Goal: Task Accomplishment & Management: Manage account settings

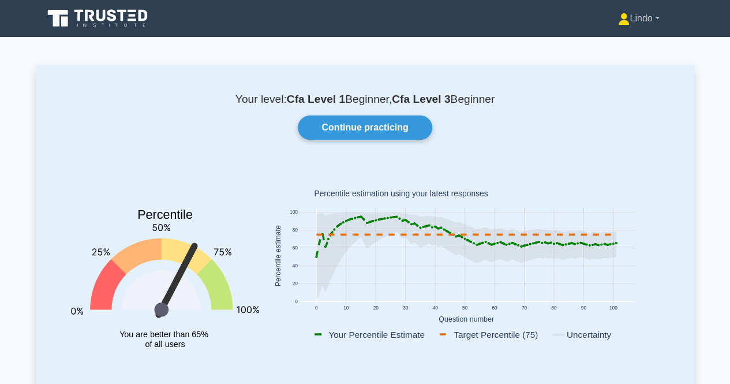
click at [653, 17] on link "Lindo" at bounding box center [638, 18] width 96 height 23
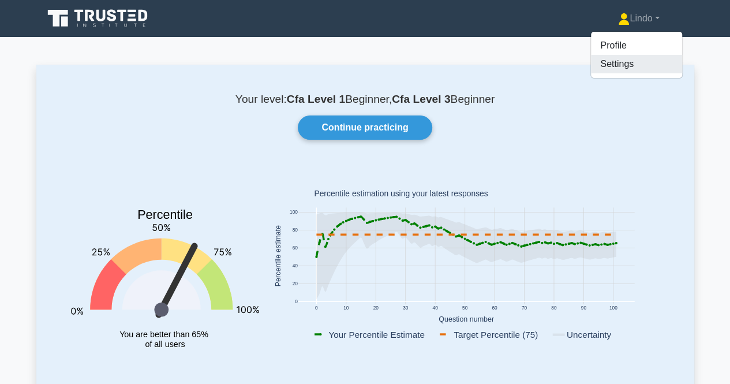
click at [607, 63] on link "Settings" at bounding box center [636, 64] width 91 height 18
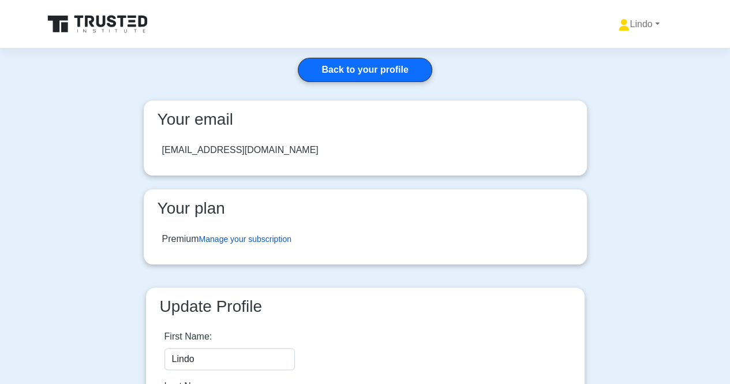
click at [239, 236] on link "Manage your subscription" at bounding box center [245, 238] width 92 height 9
click at [376, 68] on link "Back to your profile" at bounding box center [365, 70] width 134 height 24
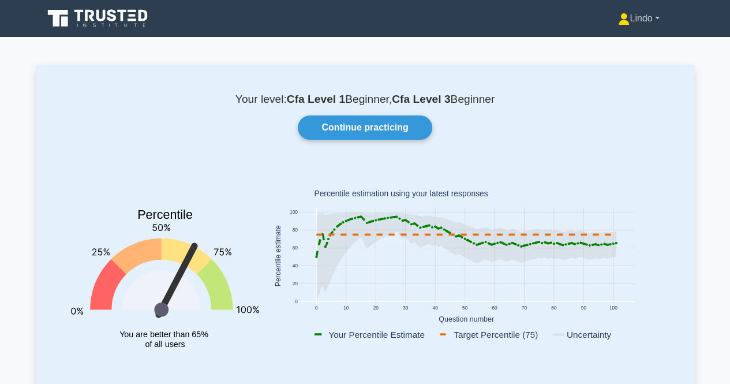
click at [653, 17] on link "Lindo" at bounding box center [638, 18] width 96 height 23
click at [604, 43] on link "Profile" at bounding box center [636, 45] width 91 height 18
click at [659, 19] on link "Lindo" at bounding box center [638, 18] width 96 height 23
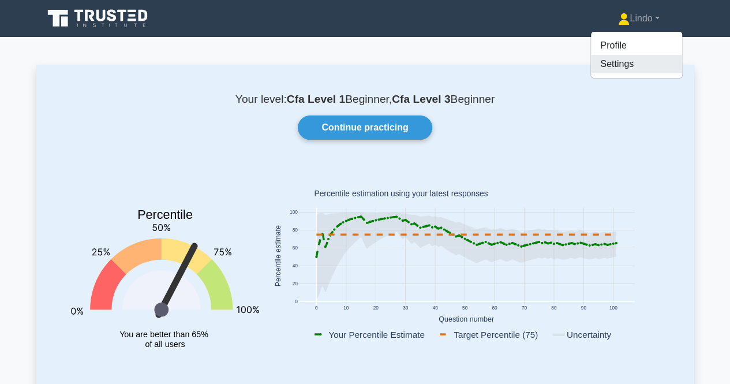
click at [601, 61] on link "Settings" at bounding box center [636, 64] width 91 height 18
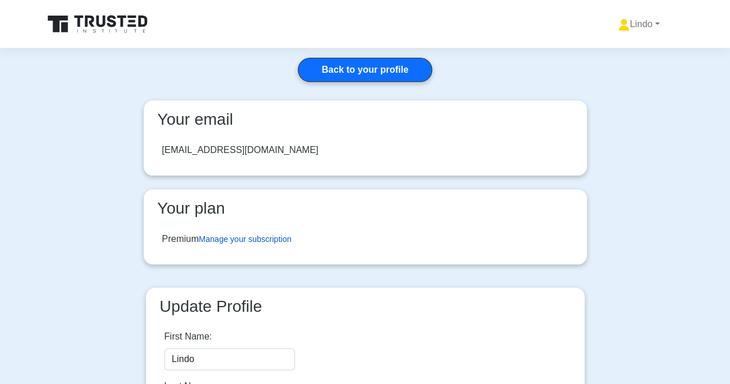
click at [243, 239] on link "Manage your subscription" at bounding box center [245, 238] width 92 height 9
